Goal: Task Accomplishment & Management: Manage account settings

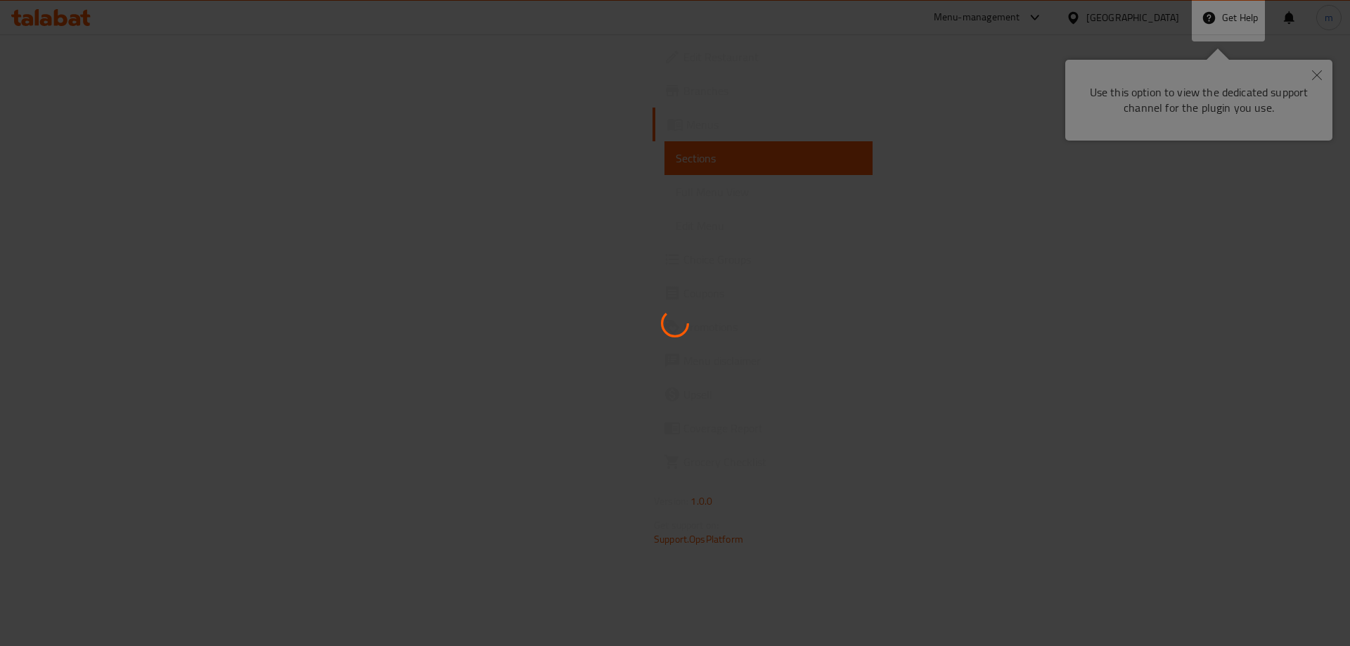
click at [1180, 161] on div at bounding box center [675, 323] width 1350 height 646
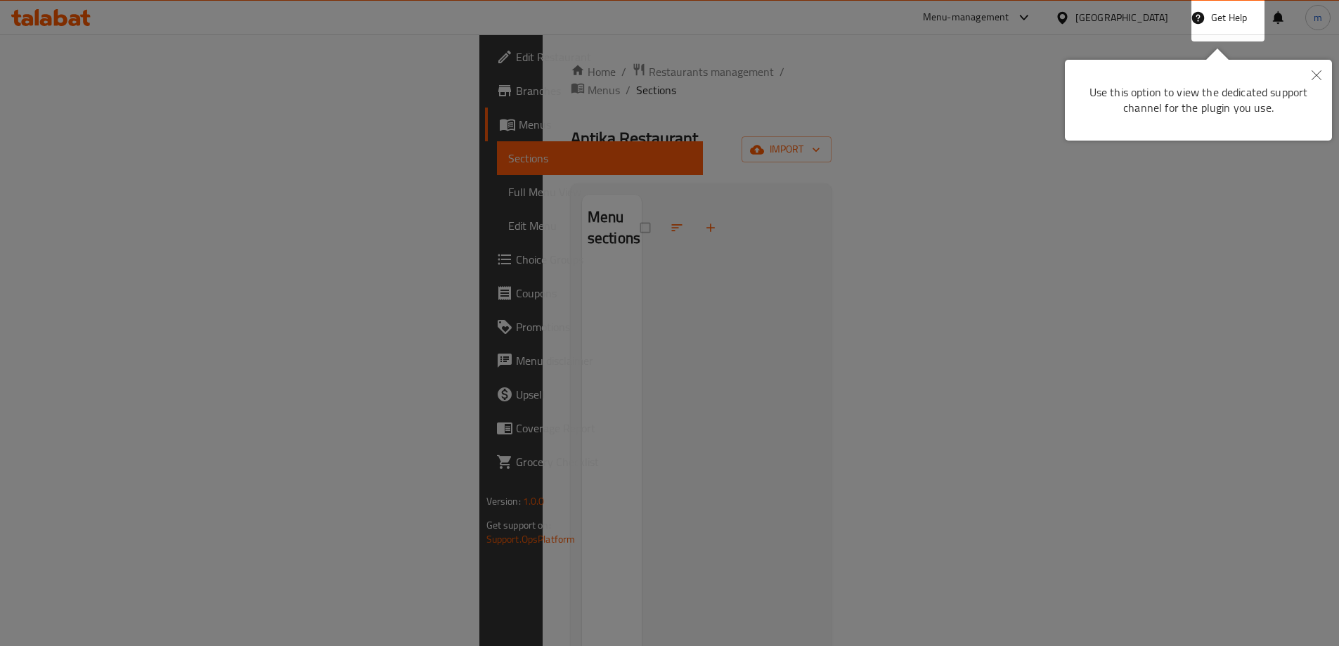
click at [1336, 71] on div at bounding box center [669, 323] width 1339 height 646
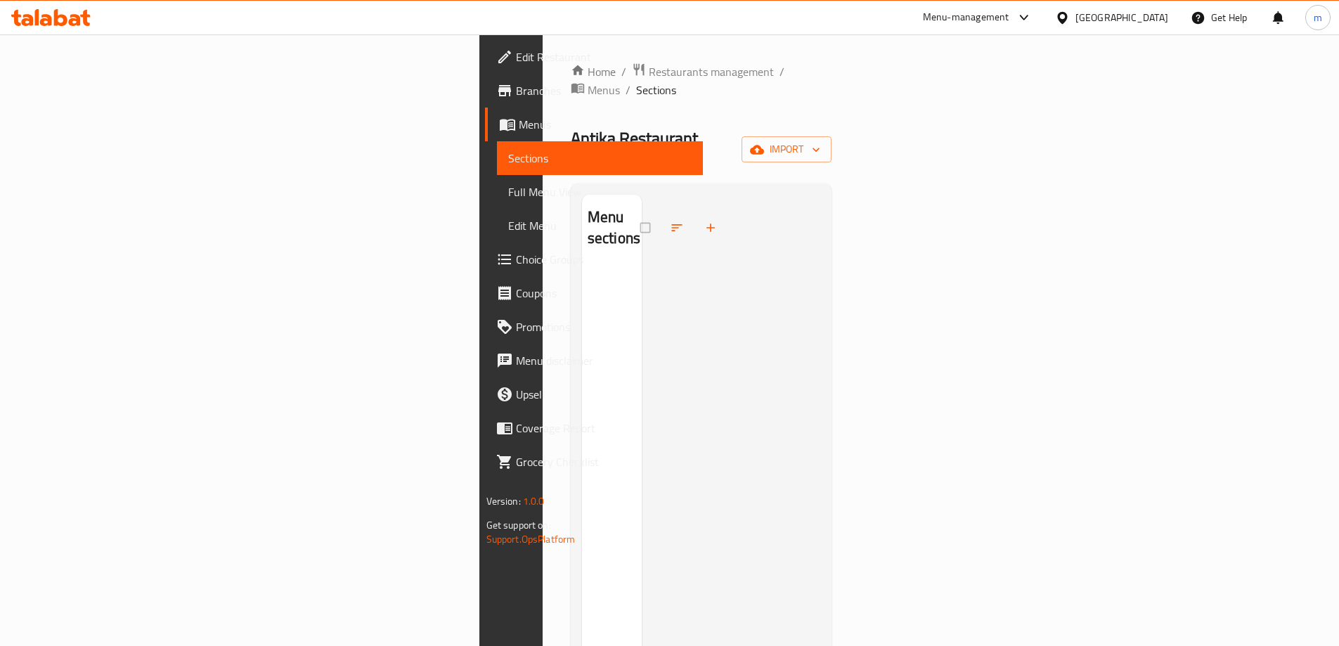
click at [832, 107] on div "Home / Restaurants management / Menus / Sections Antika Restaurant Hidden impor…" at bounding box center [702, 458] width 262 height 790
